Goal: Task Accomplishment & Management: Use online tool/utility

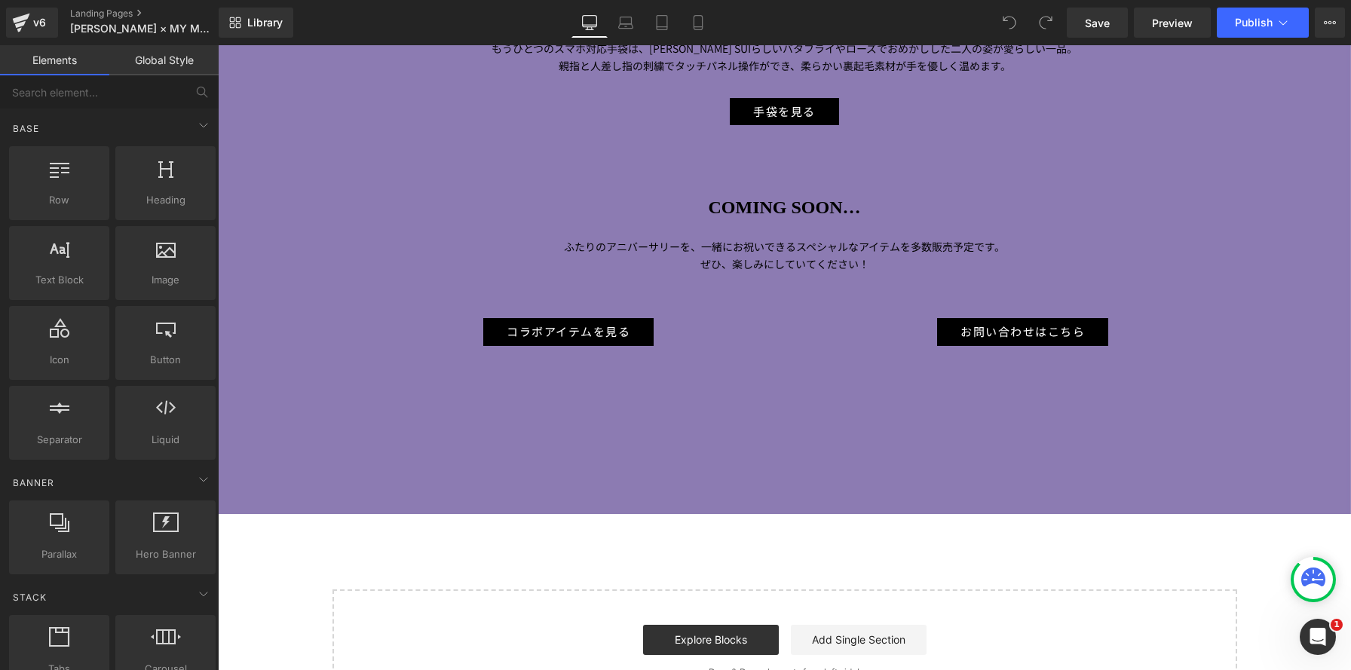
scroll to position [7594, 0]
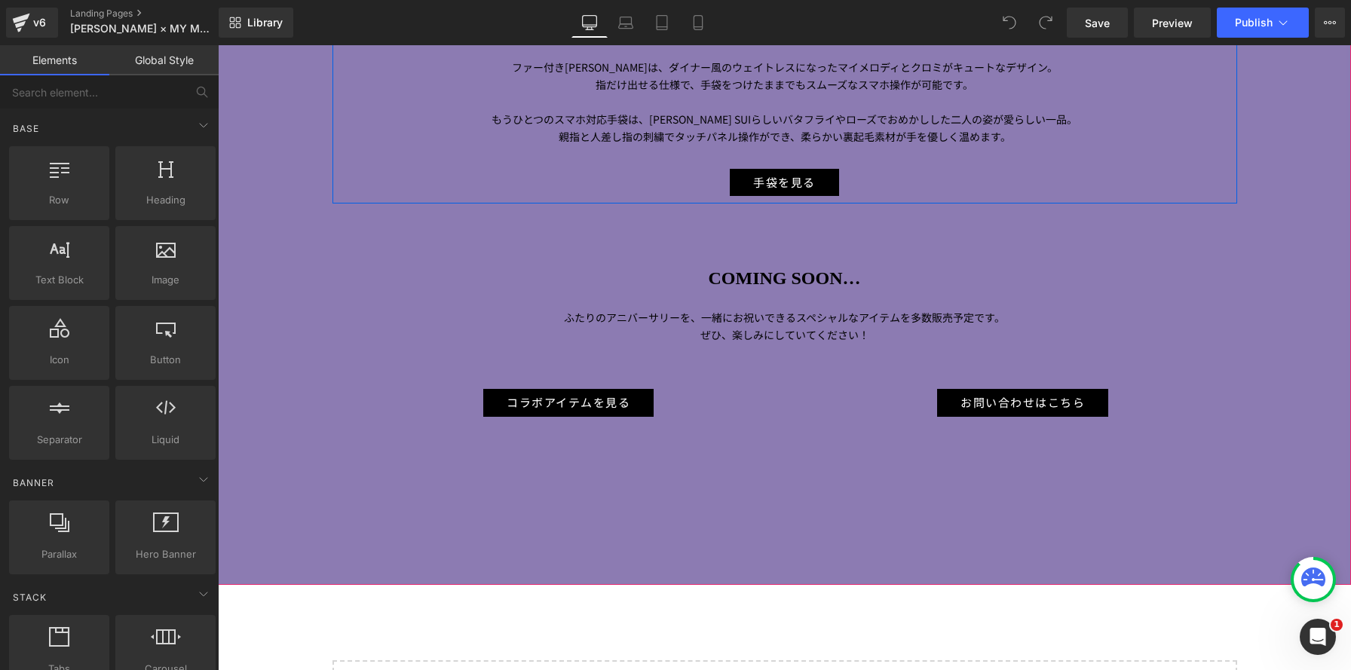
click at [218, 45] on div at bounding box center [218, 45] width 0 height 0
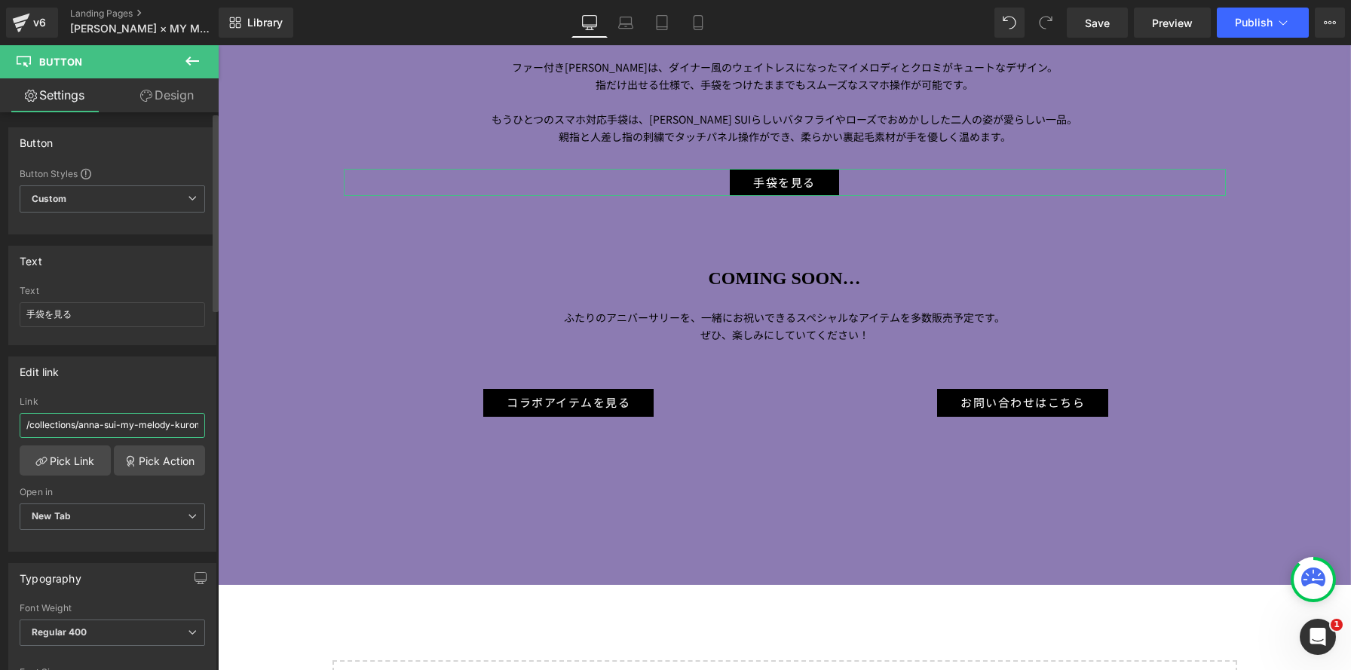
click at [157, 430] on input "/collections/anna-sui-my-melody-kuromi-ハンカチ-ポーチ-エコバッグ" at bounding box center [112, 425] width 185 height 25
click at [72, 455] on link "Pick Link" at bounding box center [65, 461] width 91 height 30
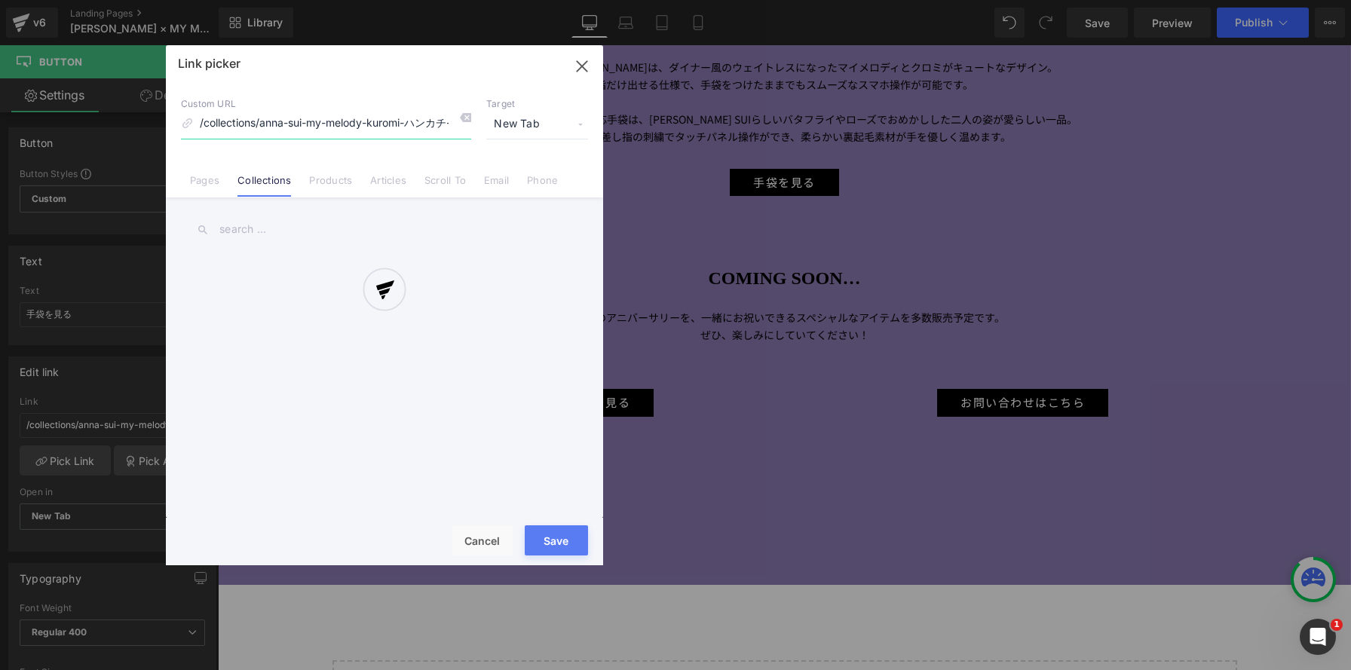
scroll to position [0, 82]
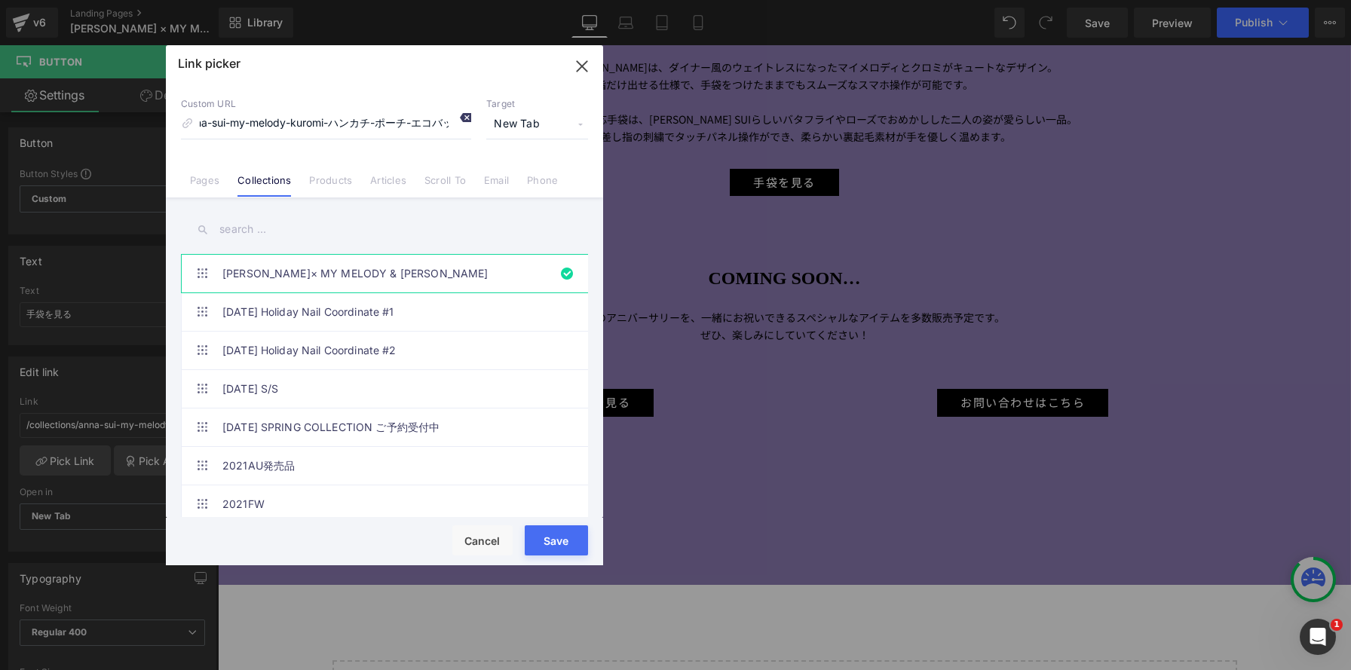
click at [462, 116] on icon at bounding box center [465, 118] width 12 height 12
click at [572, 536] on button "Save" at bounding box center [556, 541] width 63 height 30
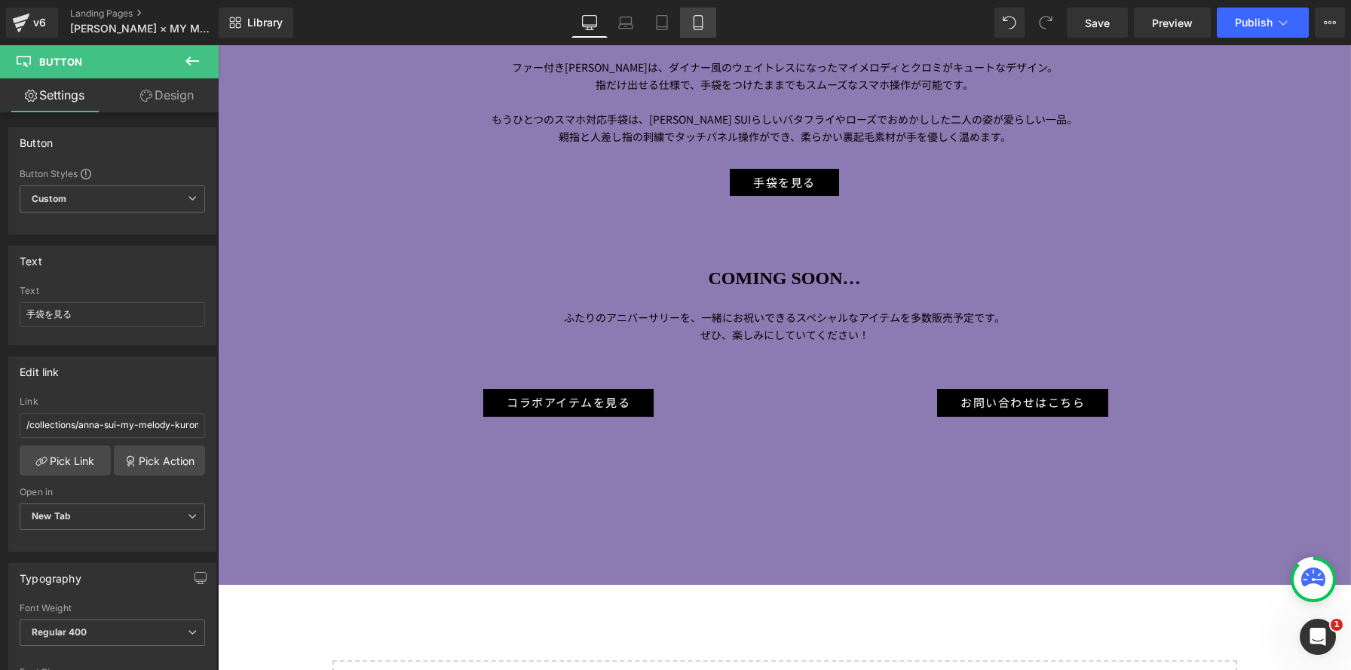
click at [706, 28] on icon at bounding box center [698, 22] width 15 height 15
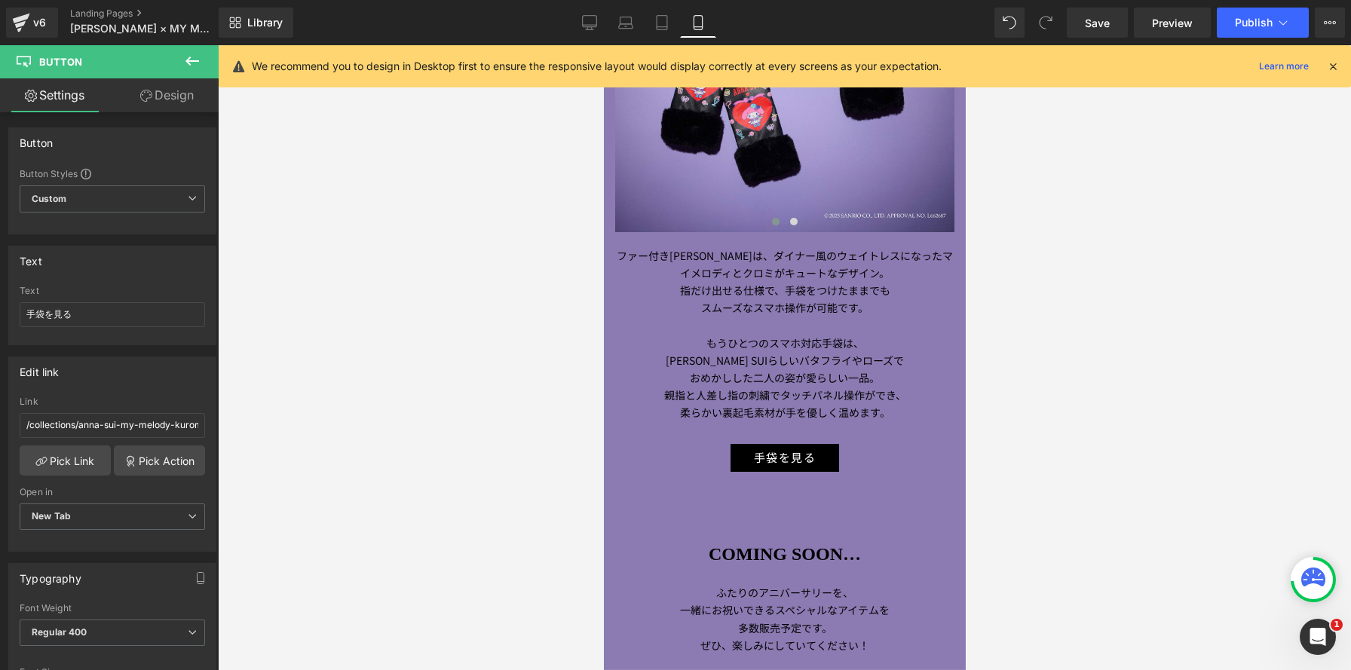
scroll to position [6805, 0]
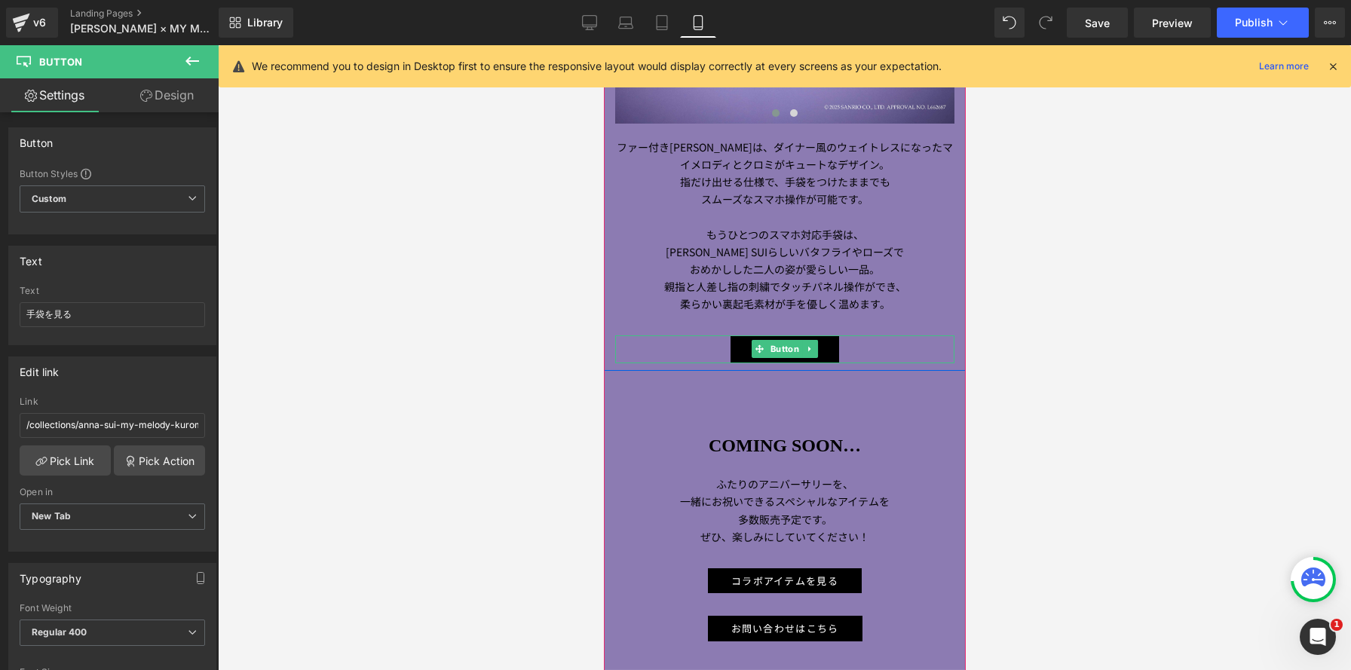
click at [694, 354] on div "手袋を見る" at bounding box center [784, 350] width 339 height 28
click at [141, 434] on input "/collections/anna-sui-my-melody-kuromi-ハンカチ-ポーチ-エコバッグ" at bounding box center [112, 425] width 185 height 25
click at [179, 455] on link "Pick Action" at bounding box center [159, 461] width 91 height 30
click at [185, 358] on div "Edit link /collections/anna-sui-my-melody-kuromi-ハンカチ-ポーチ-エコバッグ Link /collectio…" at bounding box center [112, 448] width 225 height 207
click at [84, 466] on link "Pick Link" at bounding box center [65, 461] width 91 height 30
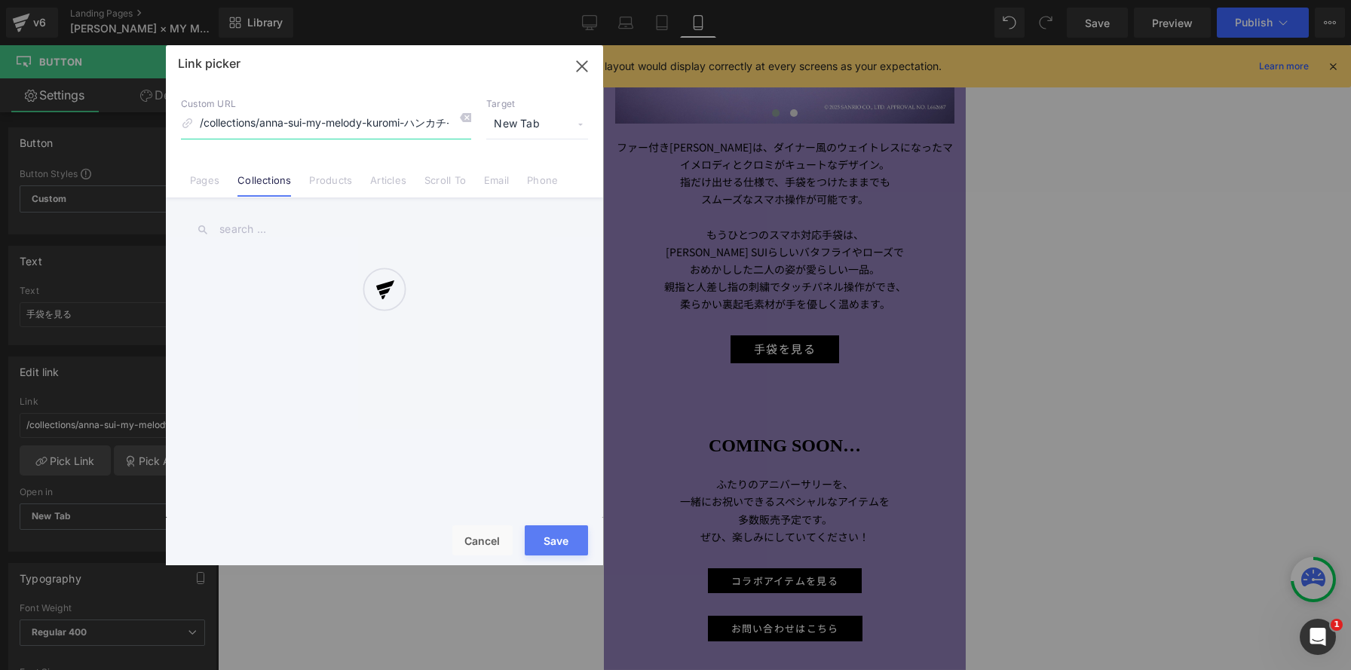
scroll to position [0, 82]
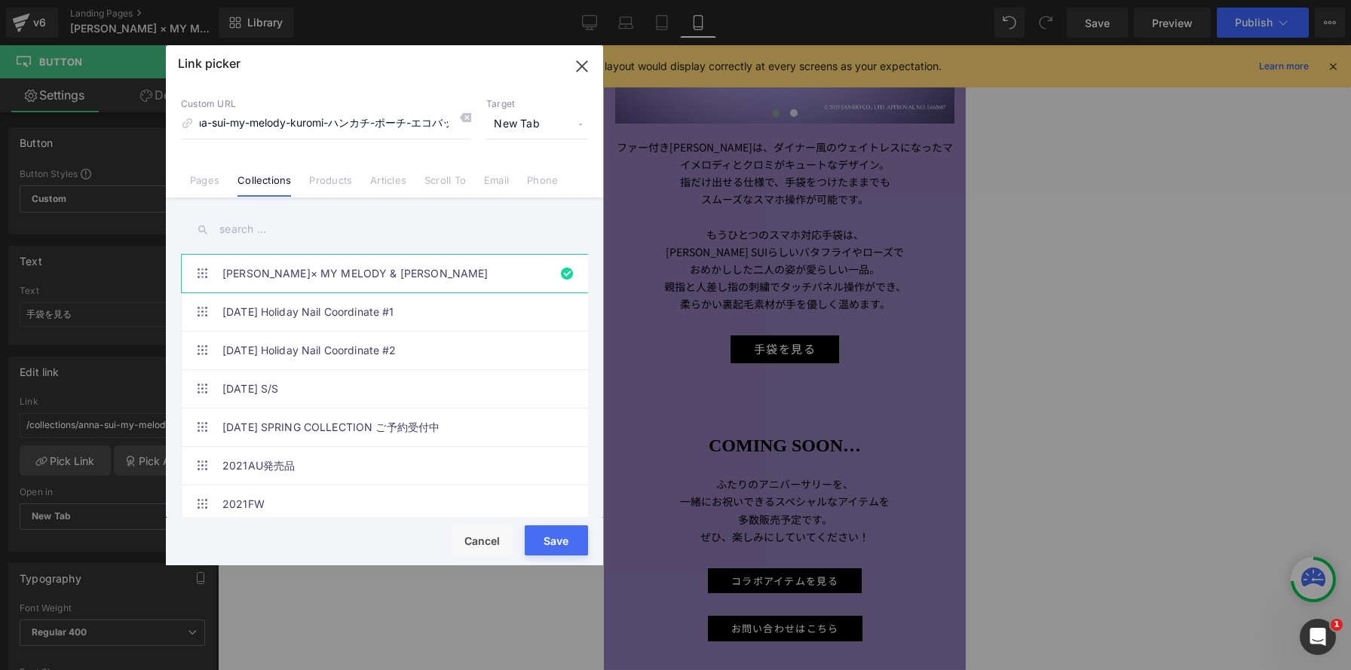
drag, startPoint x: 467, startPoint y: 114, endPoint x: 628, endPoint y: 419, distance: 345.4
click at [467, 114] on icon at bounding box center [465, 118] width 12 height 12
drag, startPoint x: 568, startPoint y: 538, endPoint x: 5, endPoint y: 474, distance: 566.9
click at [568, 538] on button "Save" at bounding box center [556, 541] width 63 height 30
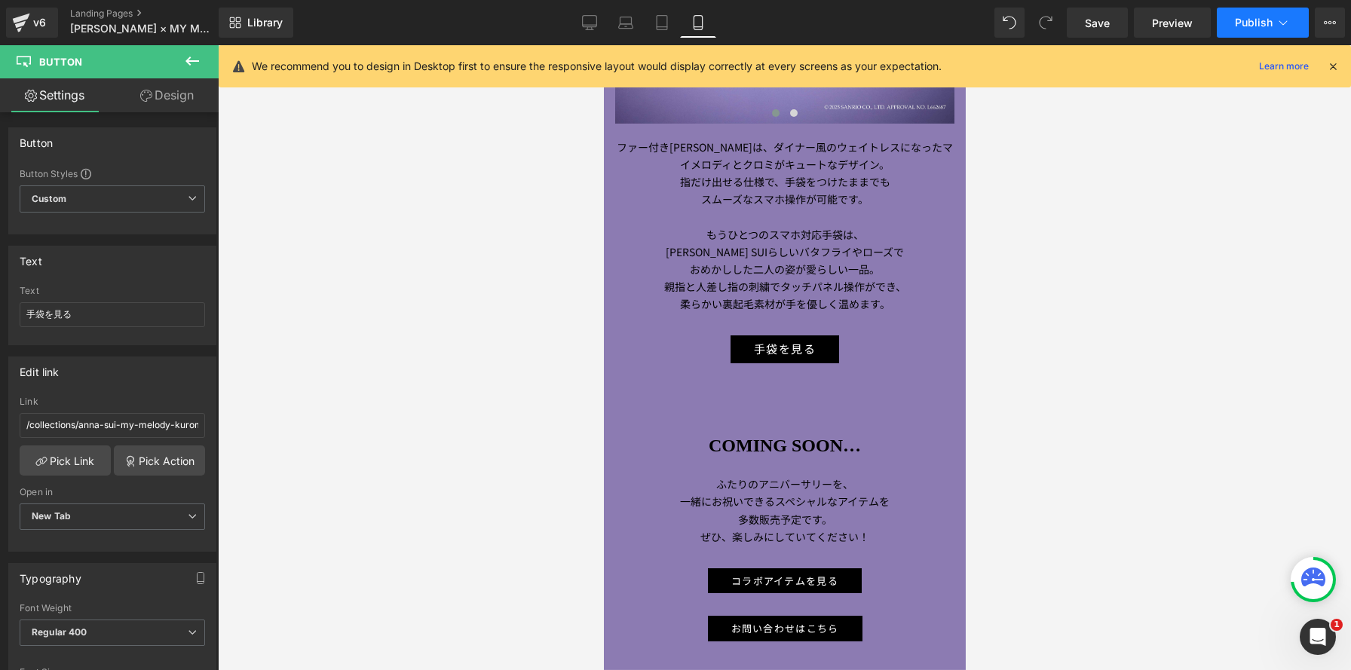
click at [1285, 23] on icon at bounding box center [1284, 22] width 8 height 5
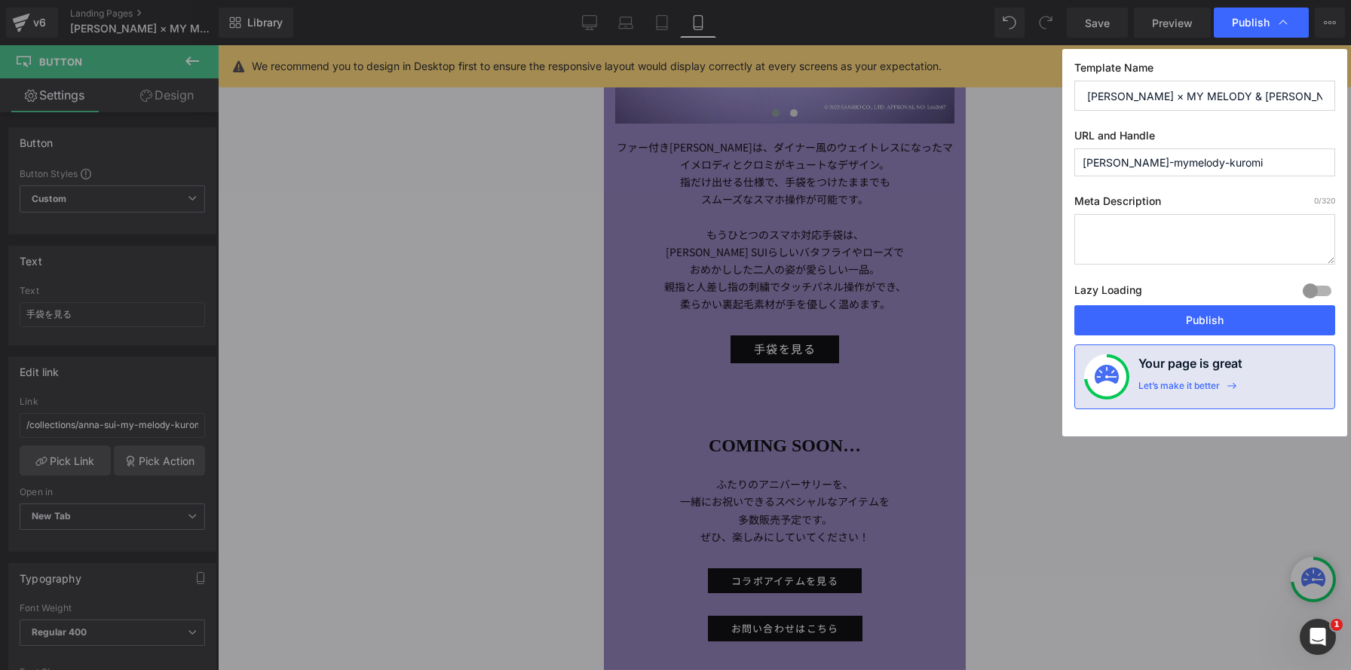
drag, startPoint x: 1126, startPoint y: 320, endPoint x: 1142, endPoint y: 320, distance: 15.8
click at [1126, 320] on button "Publish" at bounding box center [1204, 320] width 261 height 30
